Goal: Task Accomplishment & Management: Complete application form

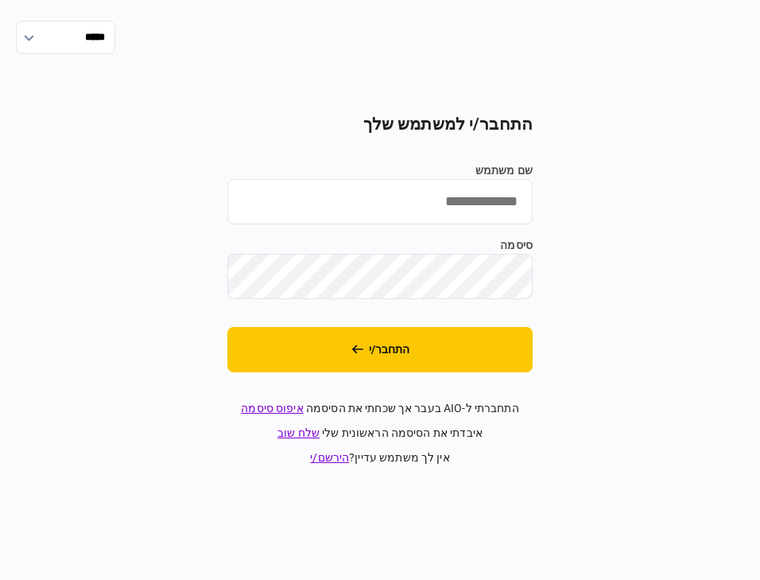
click at [398, 213] on input "שם משתמש" at bounding box center [379, 201] width 305 height 45
type input "**********"
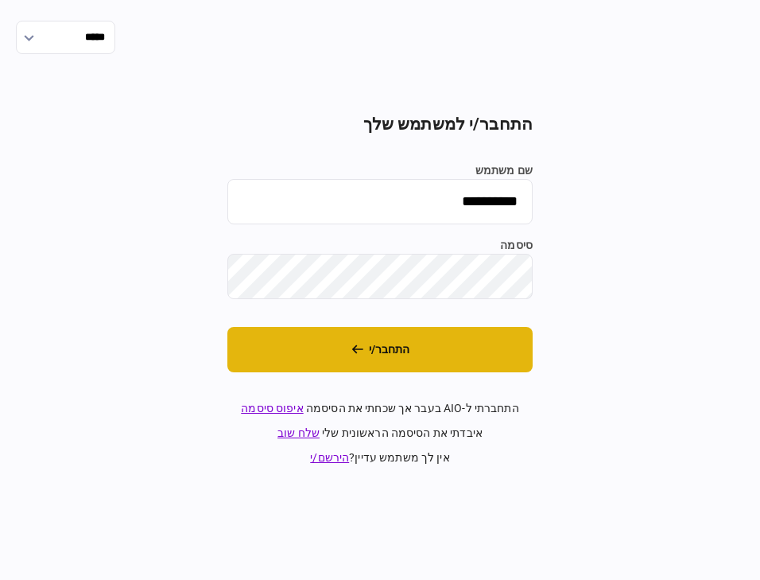
click at [517, 354] on button "התחבר/י" at bounding box center [379, 349] width 305 height 45
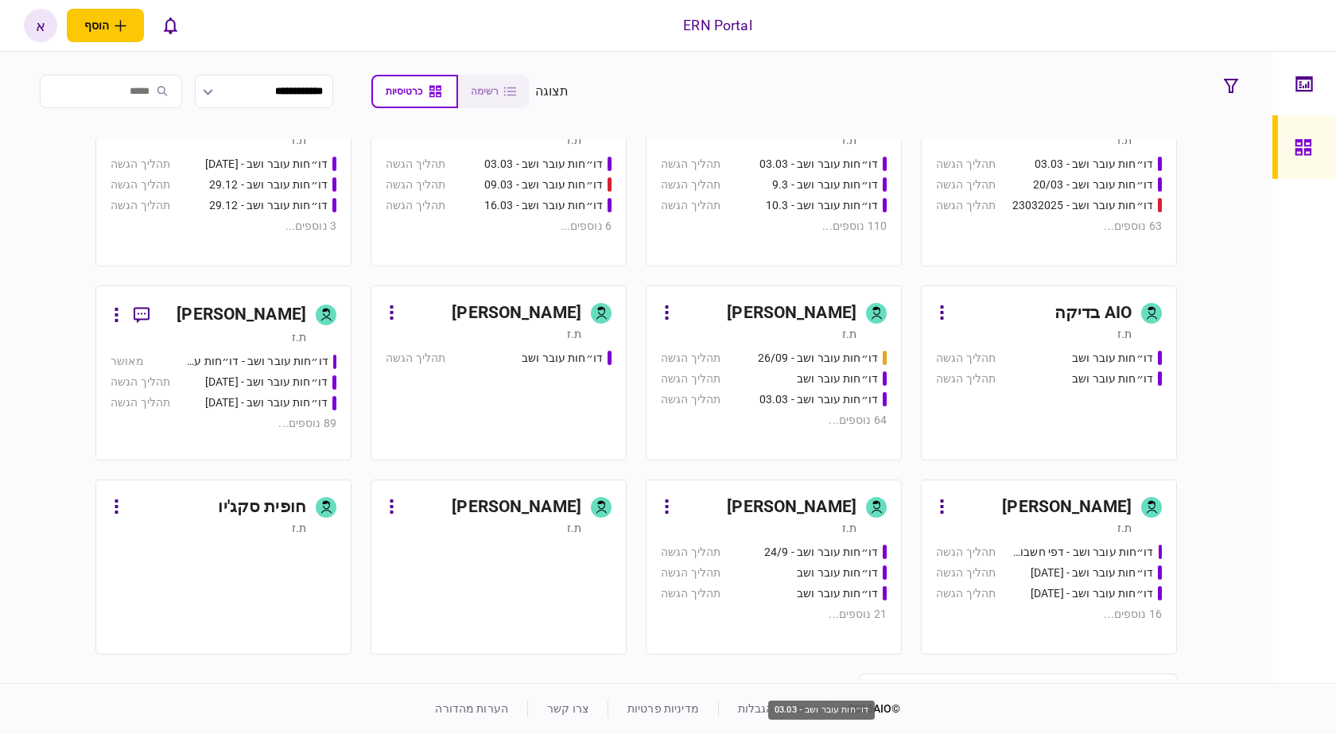
scroll to position [484, 0]
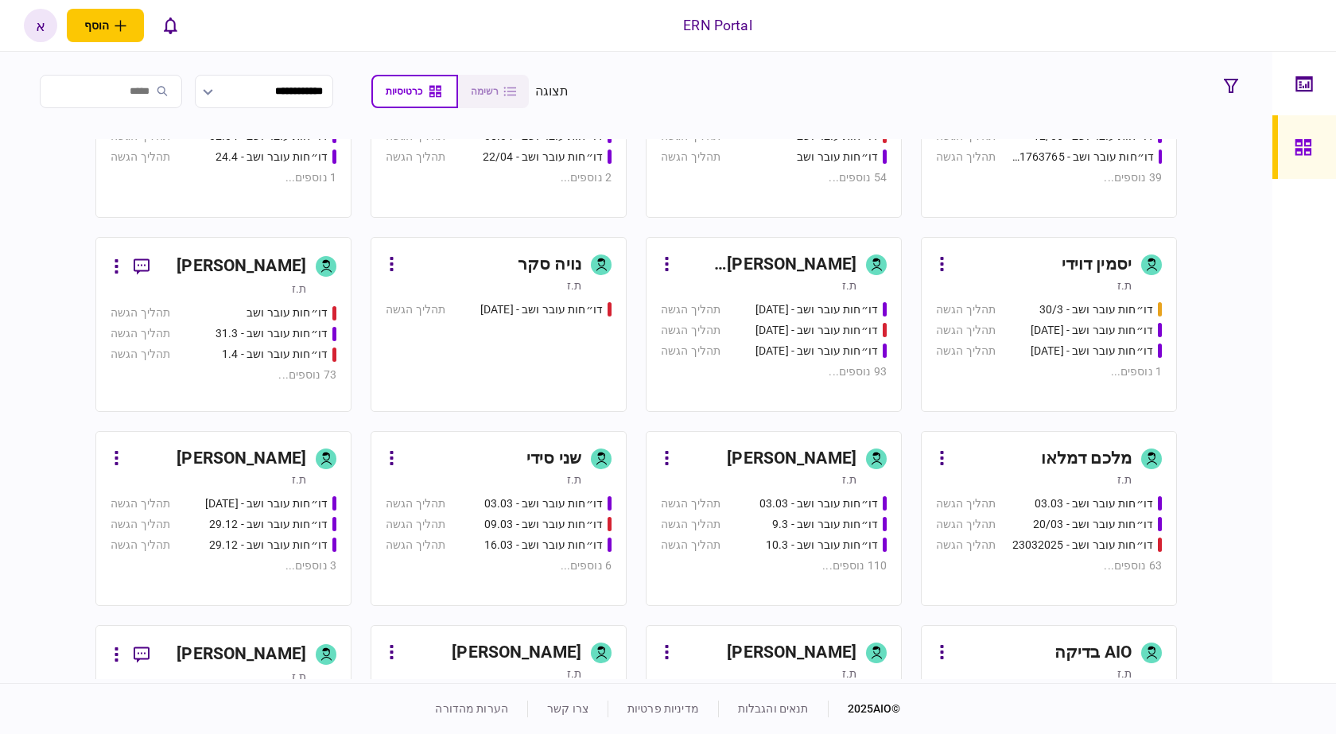
click at [760, 492] on link "איתמר שקד ת.ז דו״חות עובר ושב - 03.03 תהליך הגשה דו״חות עובר ושב - 9.3 תהליך הג…" at bounding box center [774, 518] width 256 height 175
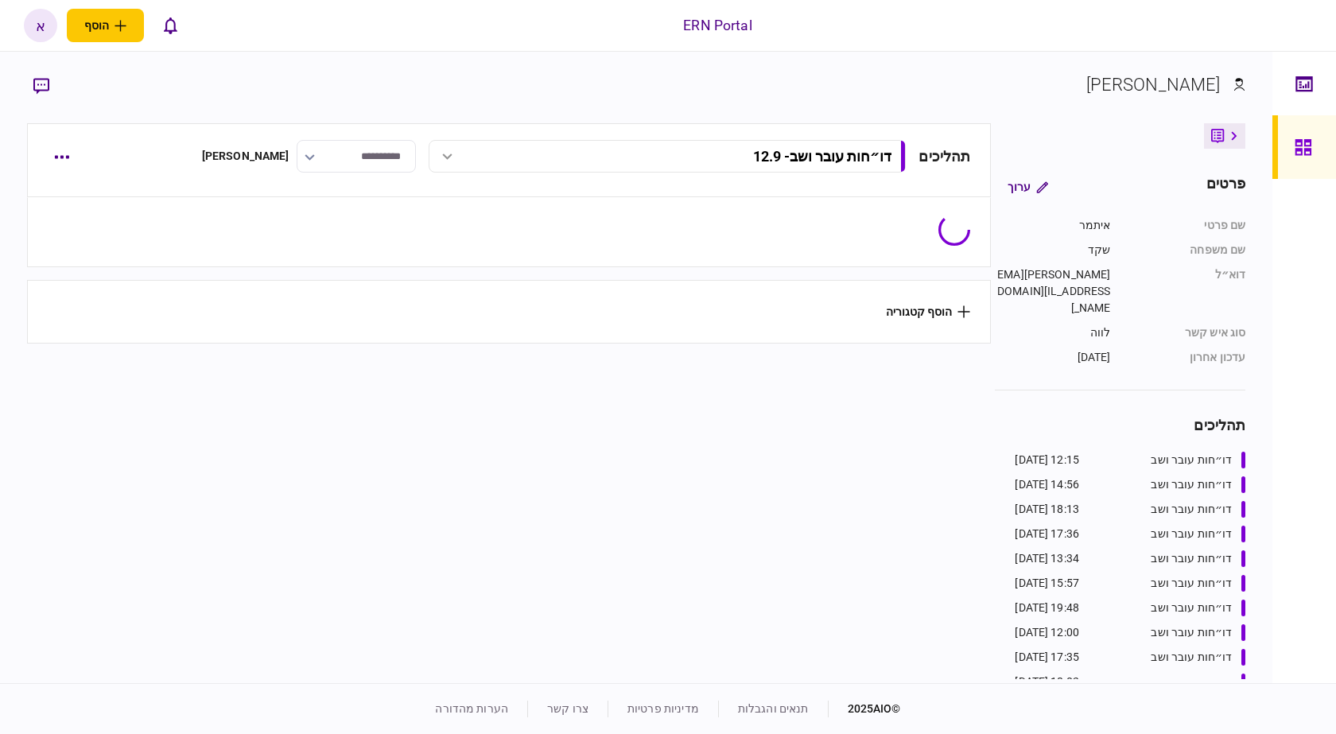
click at [155, 157] on div "תהליכים דו״חות עובר ושב - 12.9 דו״חות עובר ושב - 12.9 12:15 14/09/2025 דו״חות ע…" at bounding box center [509, 160] width 965 height 74
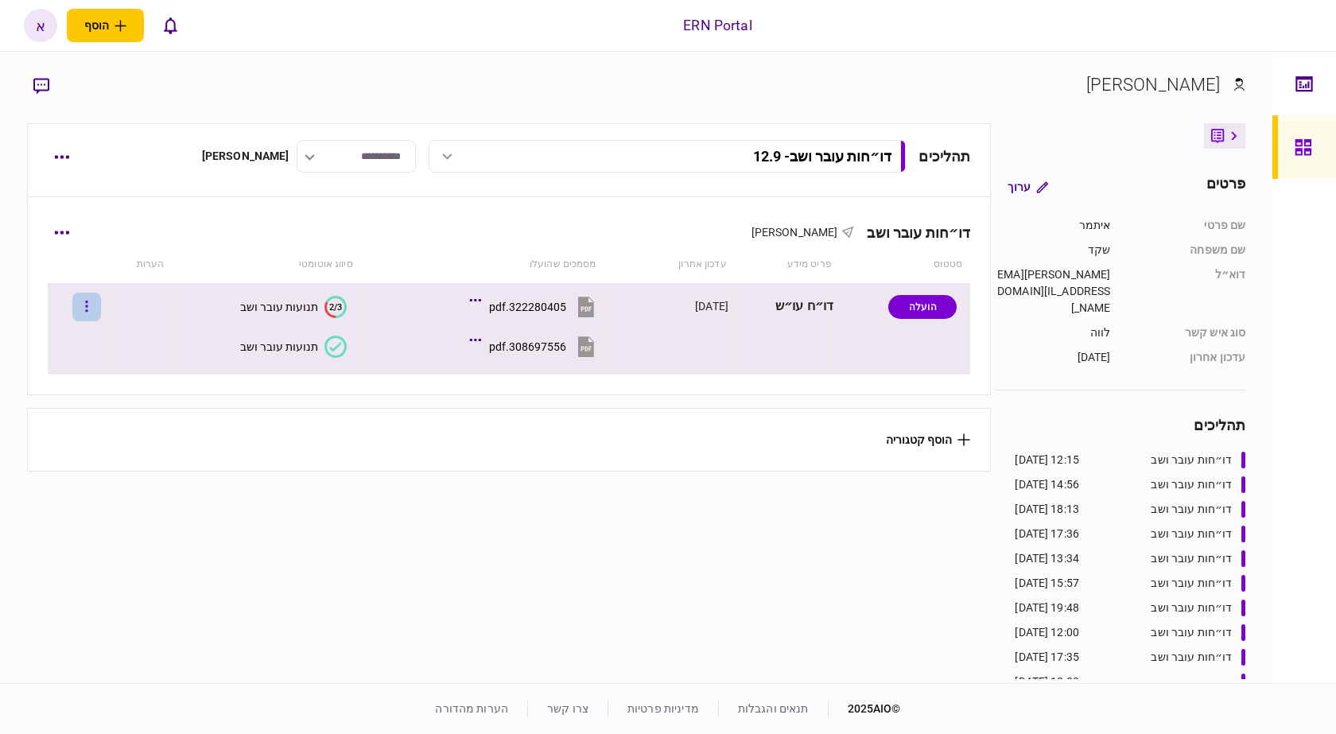
click at [101, 311] on button "button" at bounding box center [86, 307] width 29 height 29
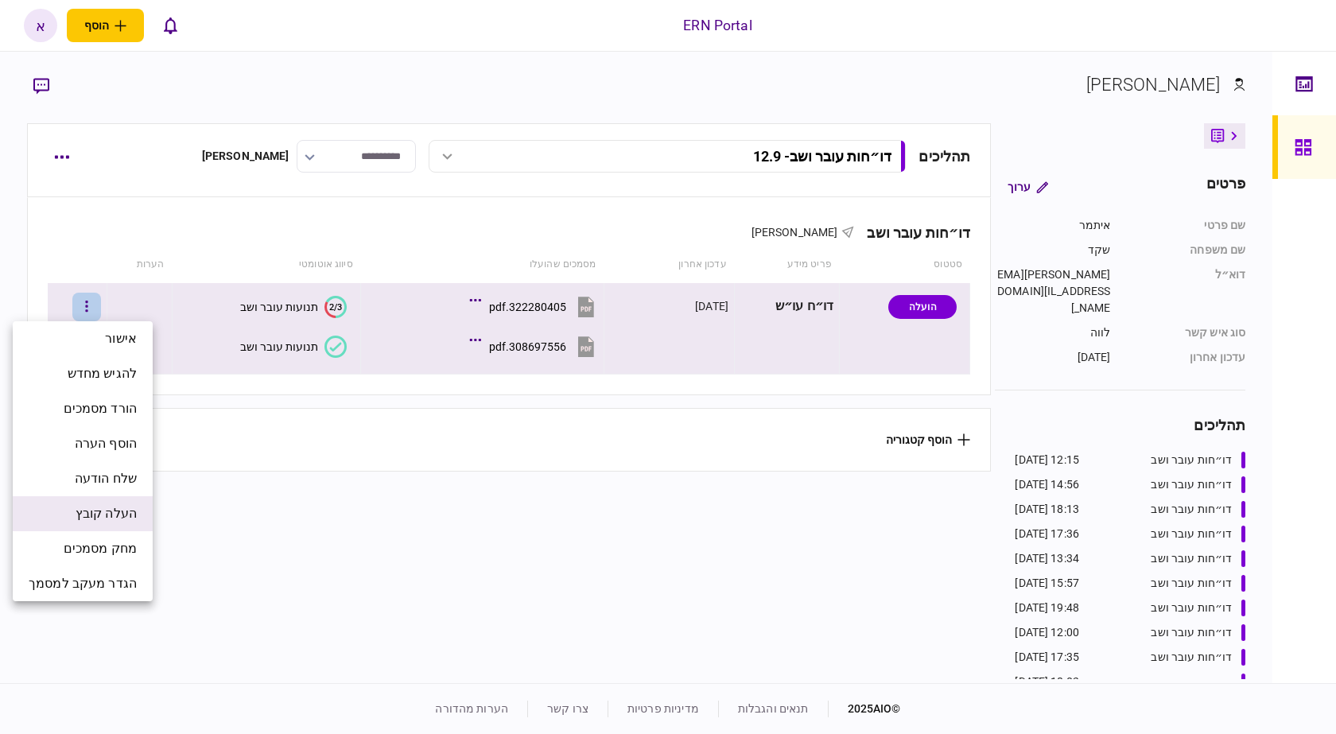
click at [118, 507] on span "העלה קובץ" at bounding box center [106, 513] width 61 height 19
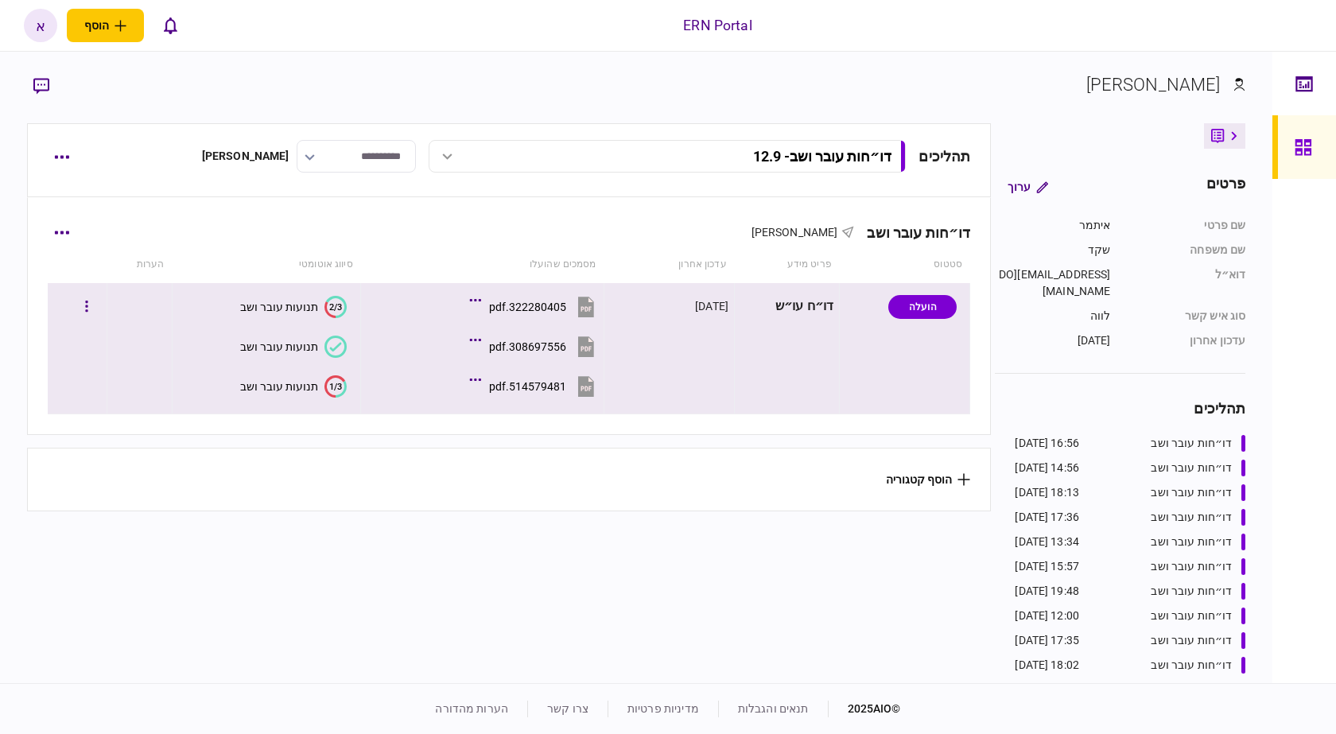
click at [328, 391] on icon "1/3" at bounding box center [336, 386] width 22 height 22
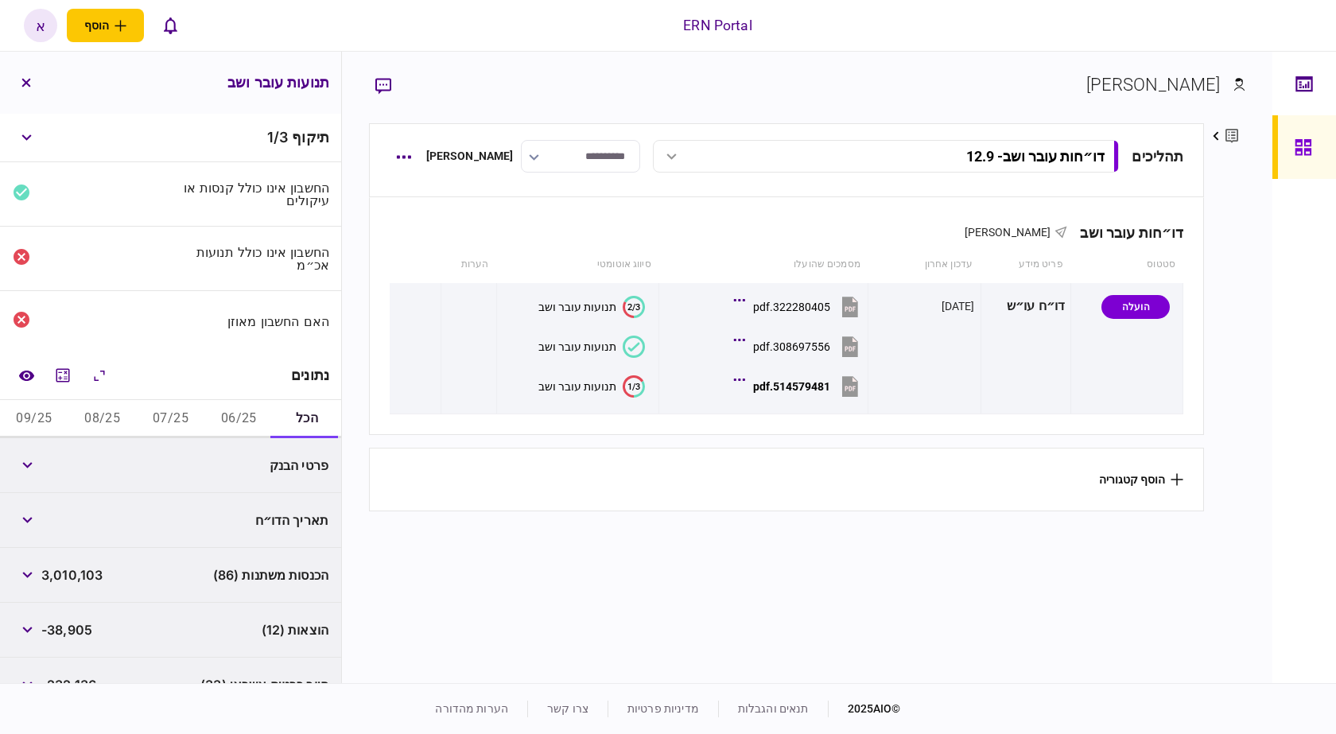
scroll to position [246, 0]
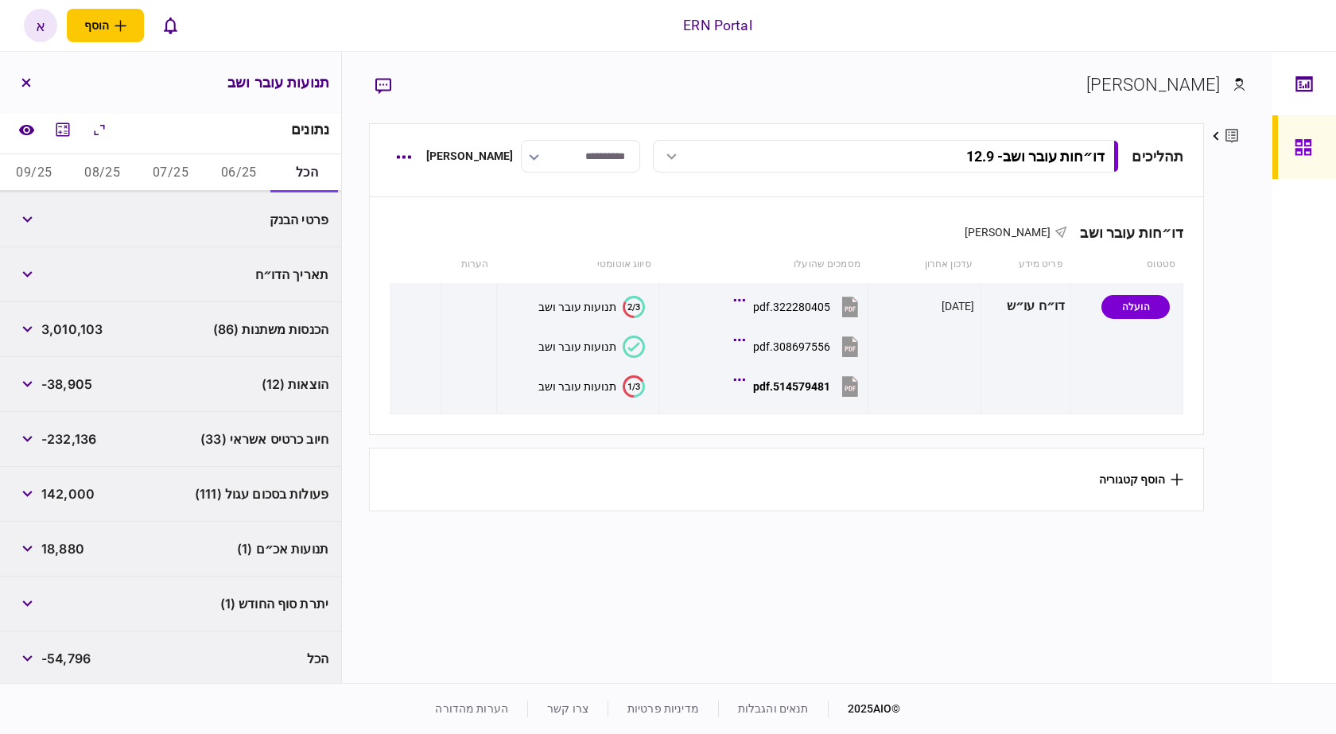
click at [240, 177] on button "06/25" at bounding box center [238, 173] width 68 height 38
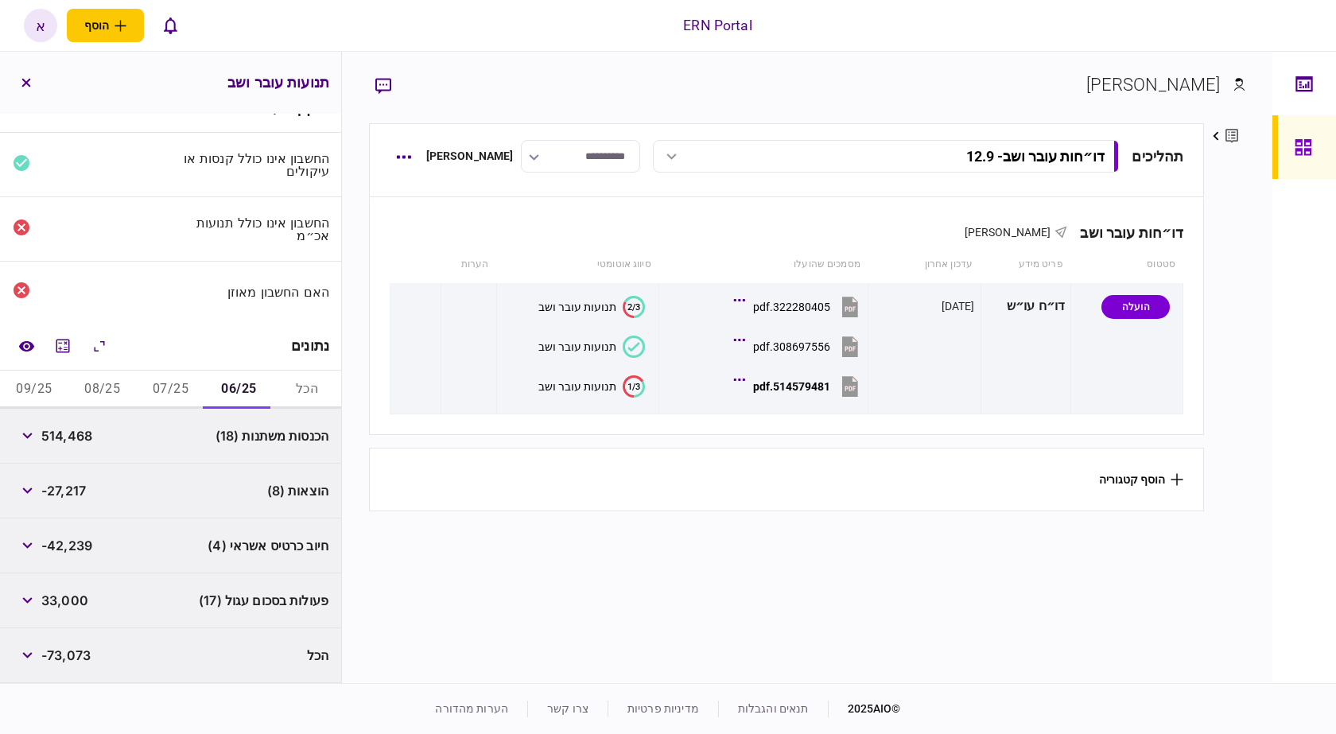
scroll to position [26, 0]
click at [81, 451] on div "הכנסות משתנות (18) 514,468" at bounding box center [170, 439] width 341 height 55
copy span "514,468"
click at [70, 488] on span "-27,217" at bounding box center [63, 493] width 45 height 19
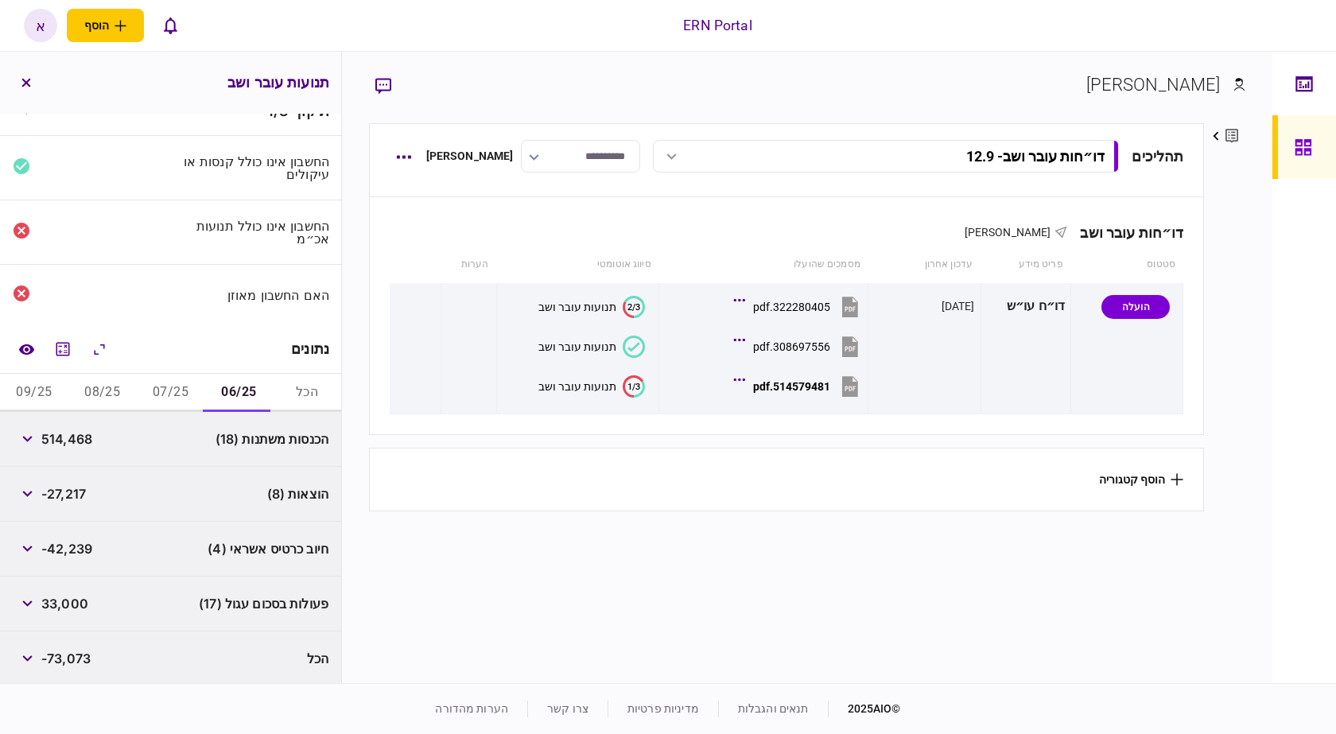
click at [70, 488] on span "-27,217" at bounding box center [63, 493] width 45 height 19
copy span "27,217"
click at [33, 601] on icon "button" at bounding box center [27, 604] width 10 height 6
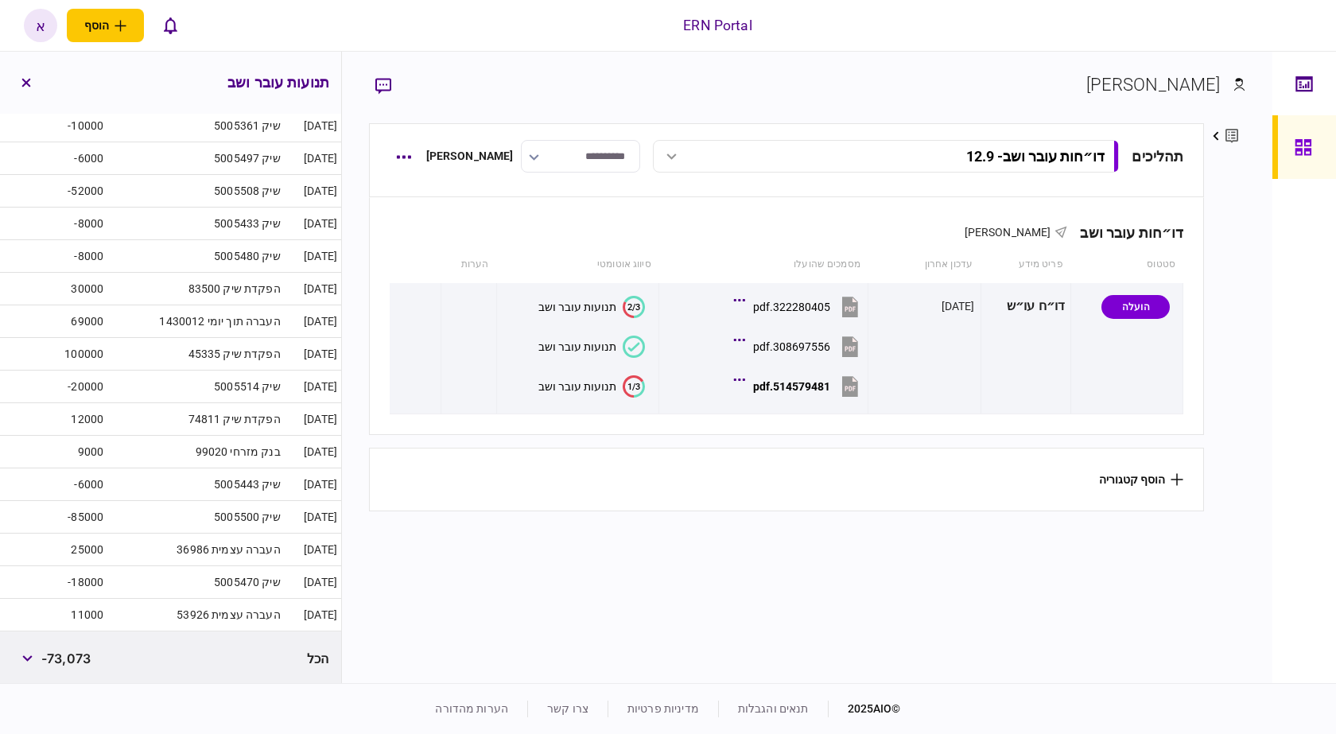
scroll to position [0, 0]
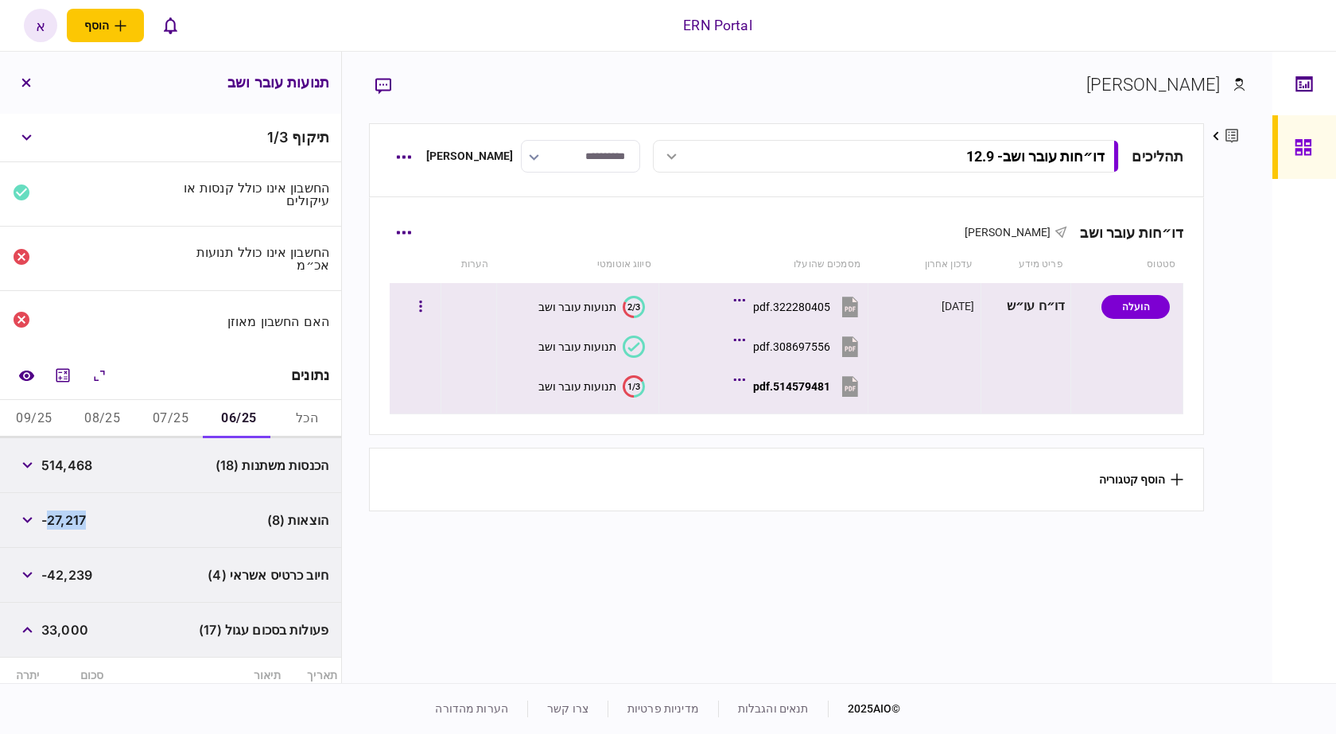
click at [760, 393] on button "514579481.pdf" at bounding box center [799, 386] width 125 height 36
